Goal: Information Seeking & Learning: Learn about a topic

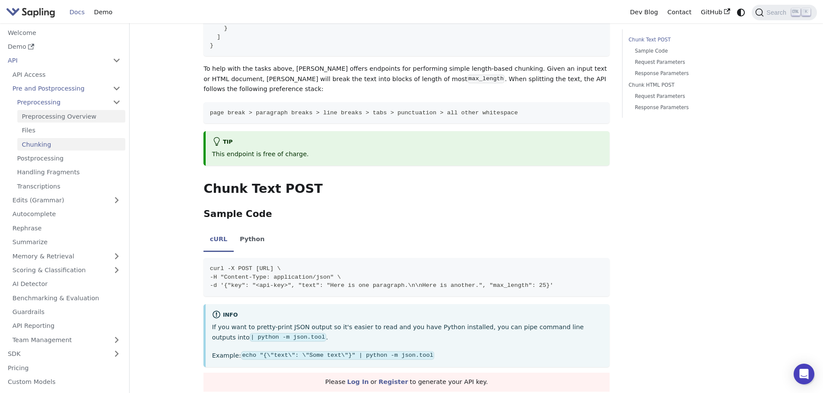
scroll to position [285, 0]
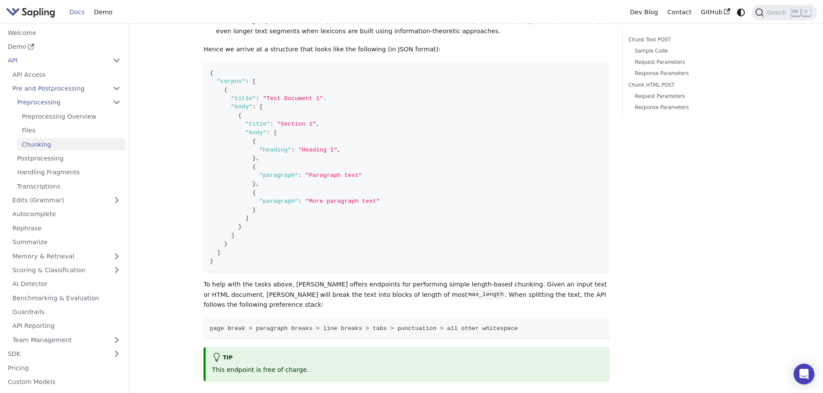
click at [36, 13] on img "Main" at bounding box center [30, 12] width 49 height 13
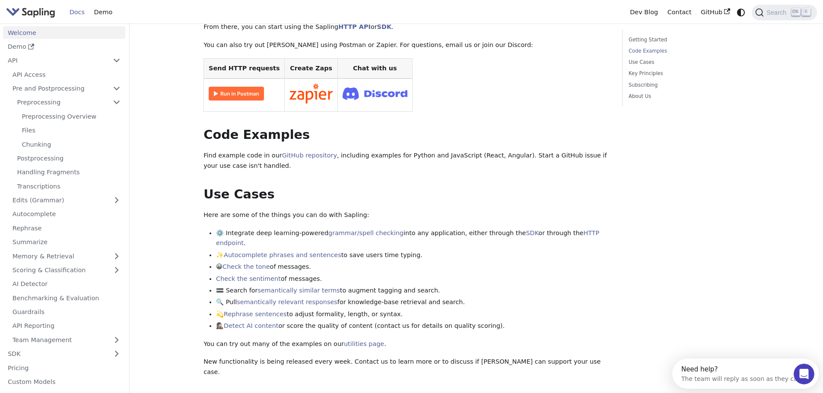
scroll to position [173, 0]
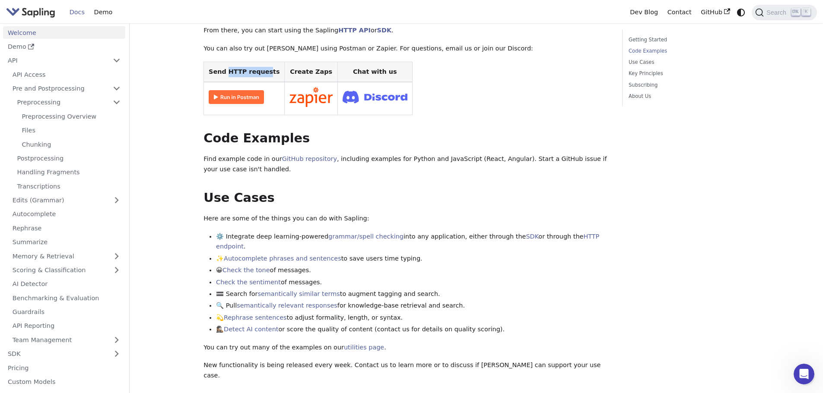
drag, startPoint x: 227, startPoint y: 60, endPoint x: 262, endPoint y: 65, distance: 35.7
click at [262, 65] on th "Send HTTP requests" at bounding box center [244, 72] width 81 height 20
click at [257, 66] on th "Send HTTP requests" at bounding box center [244, 72] width 81 height 20
click at [261, 63] on th "Send HTTP requests" at bounding box center [244, 72] width 81 height 20
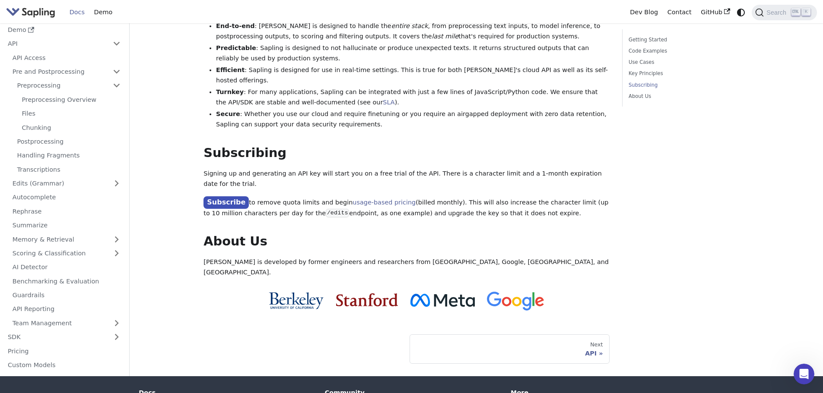
scroll to position [604, 0]
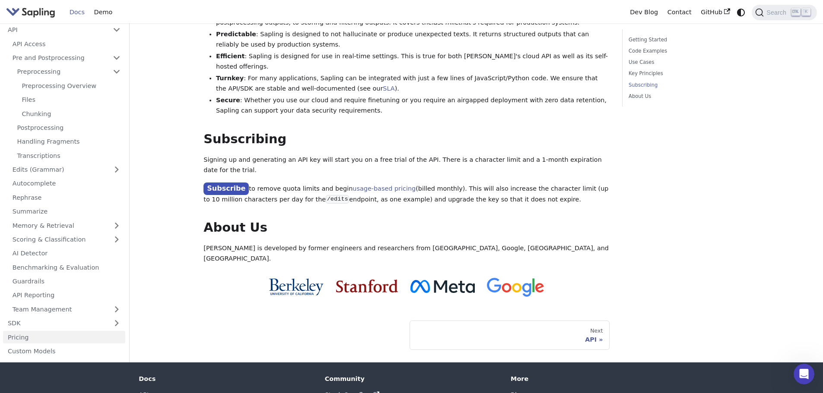
click at [49, 331] on link "Pricing" at bounding box center [64, 337] width 122 height 13
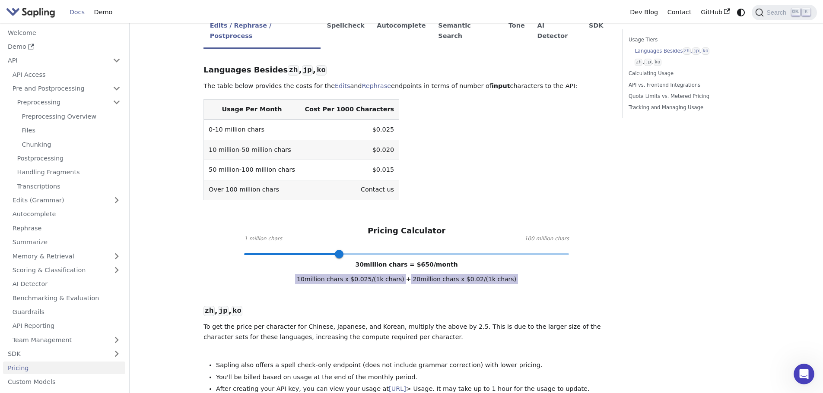
scroll to position [216, 0]
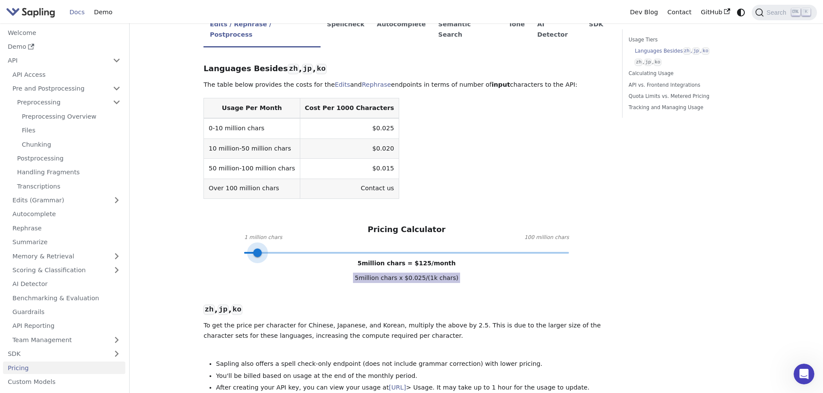
type input "1"
drag, startPoint x: 332, startPoint y: 231, endPoint x: 244, endPoint y: 247, distance: 89.6
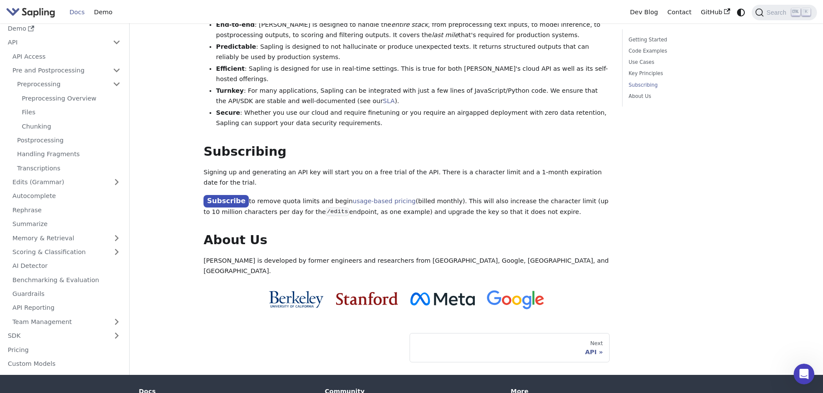
scroll to position [285, 0]
